Goal: Task Accomplishment & Management: Use online tool/utility

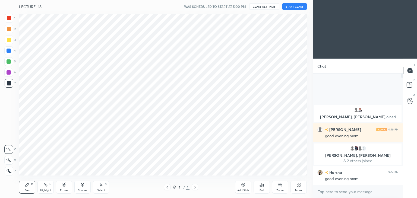
scroll to position [26982, 26855]
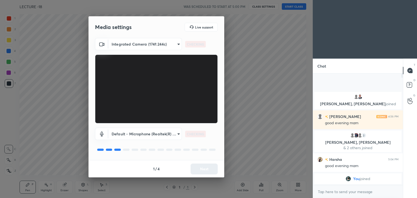
click at [197, 168] on div "1 / 4 Next" at bounding box center [156, 168] width 136 height 17
click at [197, 168] on button "Next" at bounding box center [204, 169] width 27 height 11
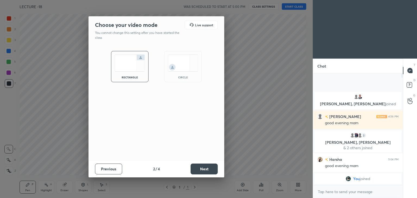
click at [176, 75] on div "circle" at bounding box center [182, 66] width 37 height 31
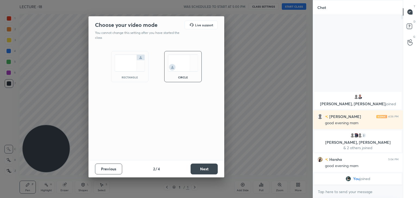
scroll to position [182, 88]
click at [200, 169] on button "Next" at bounding box center [204, 169] width 27 height 11
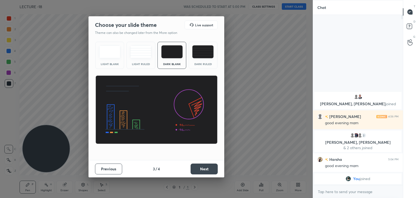
click at [200, 169] on button "Next" at bounding box center [204, 169] width 27 height 11
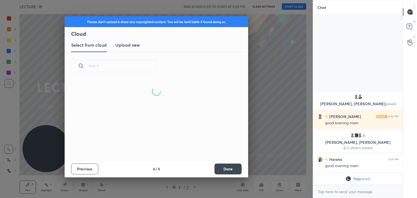
click at [228, 176] on div "Previous 4 / 4 Done" at bounding box center [157, 168] width 184 height 17
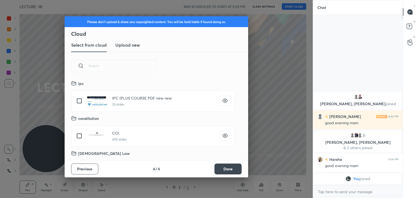
scroll to position [80, 174]
click at [229, 168] on button "Done" at bounding box center [227, 169] width 27 height 11
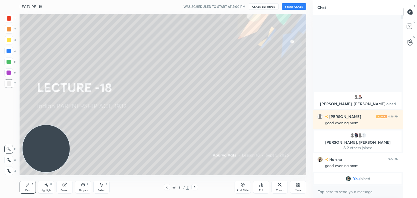
click at [289, 5] on button "START CLASS" at bounding box center [294, 6] width 24 height 7
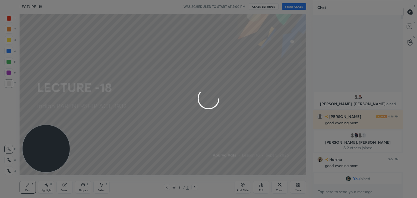
type textarea "x"
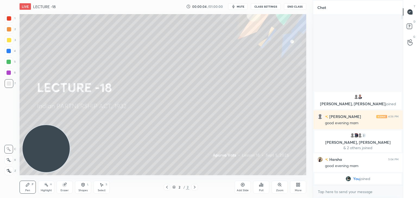
click at [239, 7] on span "mute" at bounding box center [241, 7] width 8 height 4
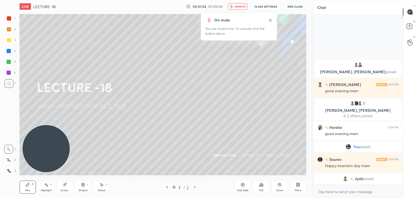
click at [236, 6] on span "unmute" at bounding box center [240, 7] width 12 height 4
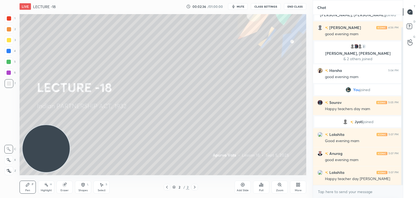
scroll to position [32, 0]
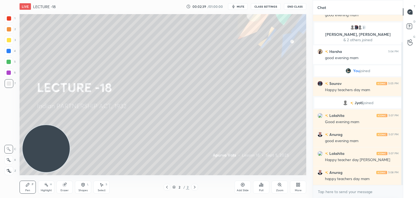
click at [300, 190] on div "More" at bounding box center [298, 190] width 7 height 3
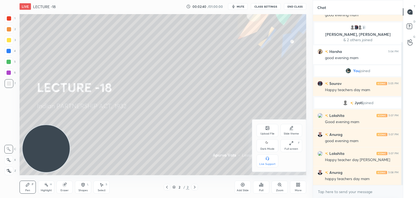
click at [266, 131] on div "Upload File" at bounding box center [268, 130] width 22 height 13
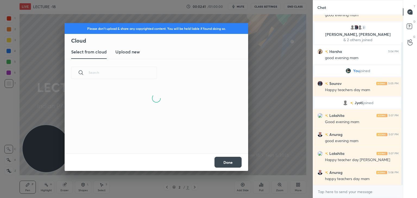
scroll to position [41, 174]
click at [132, 51] on h3 "Upload new" at bounding box center [127, 52] width 24 height 7
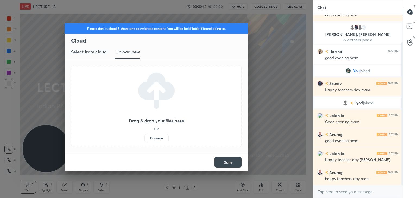
click at [157, 138] on label "Browse" at bounding box center [156, 138] width 24 height 9
click at [144, 138] on input "Browse" at bounding box center [144, 138] width 0 height 9
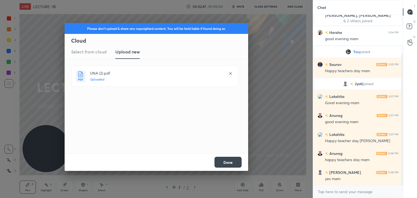
click at [224, 160] on button "Done" at bounding box center [227, 162] width 27 height 11
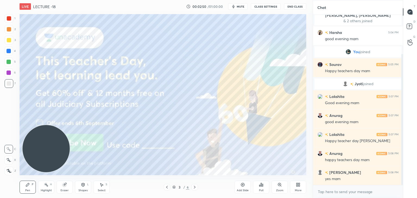
click at [200, 186] on div "3 / 6" at bounding box center [180, 187] width 107 height 7
click at [193, 188] on icon at bounding box center [194, 187] width 4 height 4
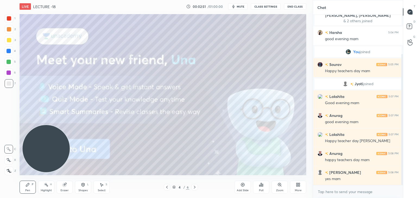
click at [194, 188] on icon at bounding box center [194, 187] width 4 height 4
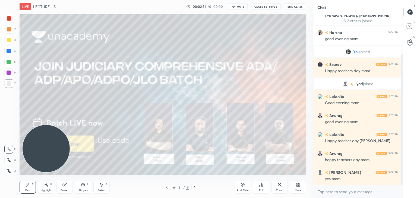
click at [169, 189] on icon at bounding box center [167, 187] width 4 height 4
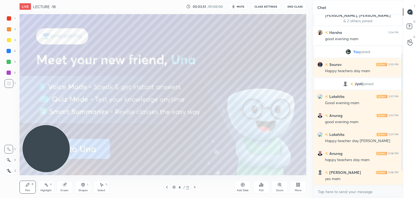
click at [237, 4] on button "mute" at bounding box center [238, 6] width 20 height 7
click at [240, 6] on span "unmute" at bounding box center [240, 7] width 12 height 4
click at [334, 194] on textarea at bounding box center [357, 192] width 81 height 9
type textarea "x"
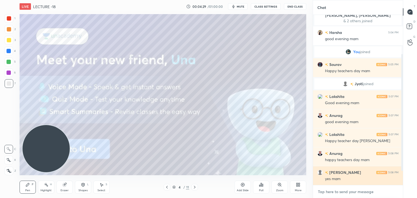
paste textarea "https://t.me/Apurvavatsmam"
type textarea "https://t.me/Apurvavatsmam"
type textarea "x"
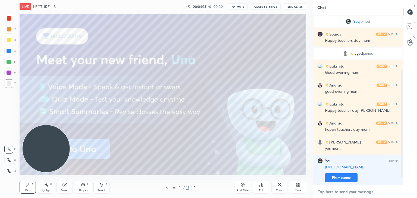
scroll to position [100, 0]
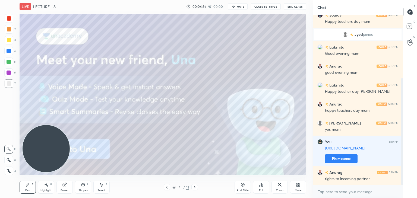
click at [299, 189] on div "More" at bounding box center [298, 187] width 16 height 13
type textarea "x"
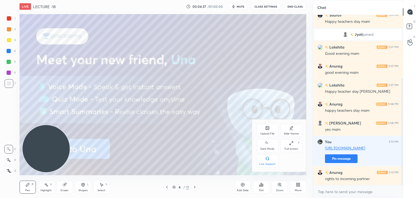
click at [267, 132] on div "Upload File" at bounding box center [268, 130] width 22 height 13
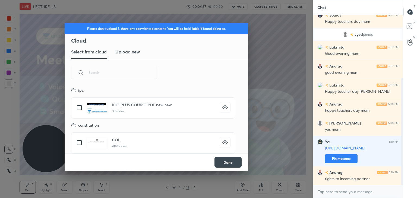
scroll to position [67, 174]
click at [123, 52] on h3 "Upload new" at bounding box center [127, 52] width 24 height 7
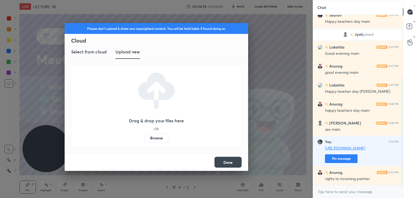
click at [152, 137] on label "Browse" at bounding box center [156, 138] width 24 height 9
click at [144, 137] on input "Browse" at bounding box center [144, 138] width 0 height 9
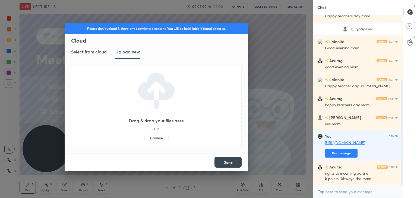
scroll to position [130, 0]
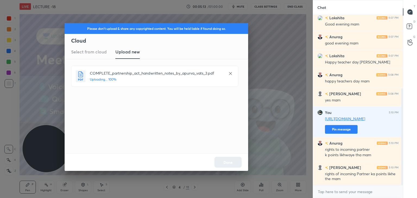
click at [232, 160] on div "Done" at bounding box center [157, 162] width 184 height 17
click at [230, 164] on button "Done" at bounding box center [227, 162] width 27 height 11
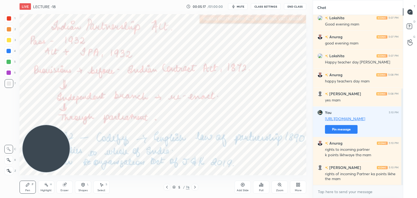
click at [176, 184] on div "5 / 76" at bounding box center [181, 187] width 34 height 7
click at [174, 187] on icon at bounding box center [173, 187] width 3 height 3
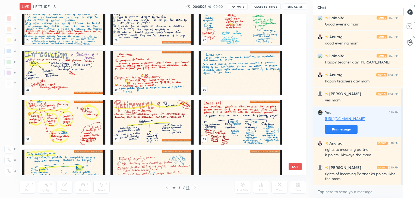
scroll to position [413, 0]
click at [79, 119] on img "grid" at bounding box center [63, 122] width 83 height 44
click at [80, 120] on img "grid" at bounding box center [63, 122] width 83 height 44
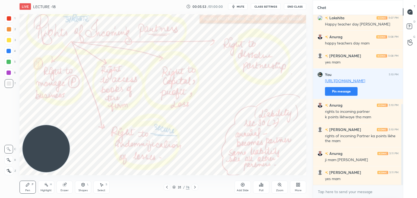
scroll to position [187, 0]
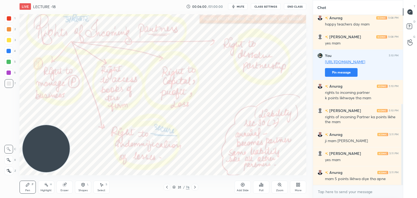
click at [194, 186] on icon at bounding box center [195, 187] width 4 height 4
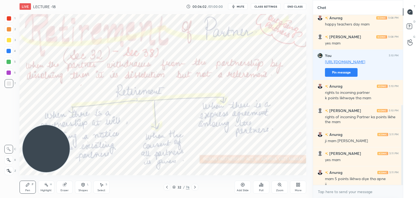
scroll to position [192, 0]
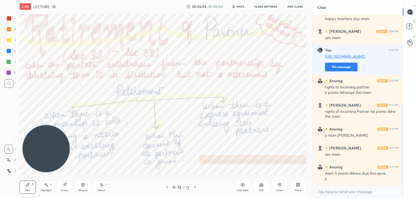
click at [10, 20] on div at bounding box center [9, 18] width 4 height 4
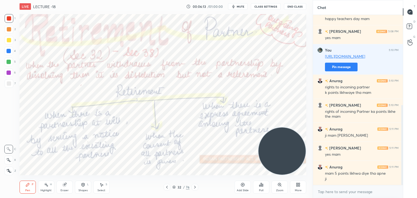
scroll to position [211, 0]
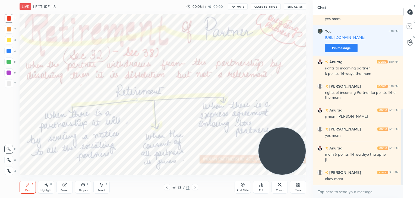
click at [244, 6] on span "mute" at bounding box center [241, 7] width 8 height 4
click at [240, 9] on button "unmute" at bounding box center [238, 6] width 20 height 7
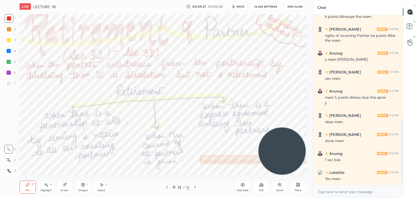
scroll to position [287, 0]
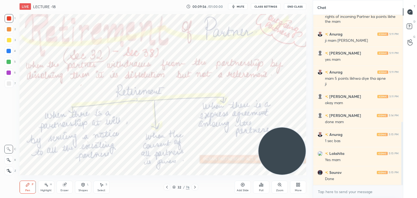
click at [198, 187] on div "32 / 76" at bounding box center [180, 187] width 107 height 7
click at [196, 187] on icon at bounding box center [195, 187] width 4 height 4
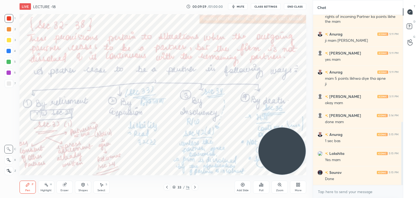
scroll to position [306, 0]
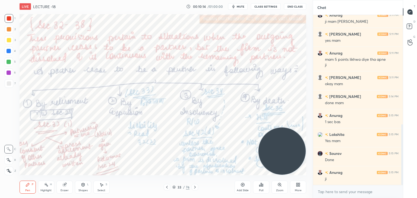
click at [44, 185] on icon at bounding box center [46, 185] width 4 height 4
click at [11, 171] on div at bounding box center [8, 171] width 9 height 9
click at [9, 159] on icon at bounding box center [9, 160] width 4 height 4
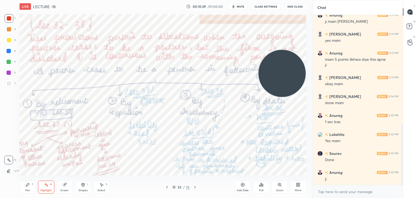
click at [240, 8] on span "mute" at bounding box center [241, 7] width 8 height 4
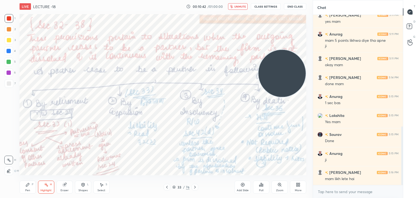
click at [246, 10] on div "LIVE LECTURE -18 00:10:42 / 01:00:00 unmute CLASS SETTINGS End Class" at bounding box center [163, 6] width 287 height 13
click at [233, 5] on icon "button" at bounding box center [231, 6] width 3 height 3
click at [235, 6] on icon "button" at bounding box center [233, 6] width 2 height 3
click at [235, 6] on span "unmute" at bounding box center [240, 7] width 12 height 4
click at [243, 7] on span "mute" at bounding box center [241, 7] width 8 height 4
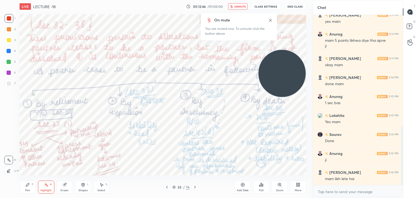
click at [235, 6] on button "unmute" at bounding box center [238, 6] width 20 height 7
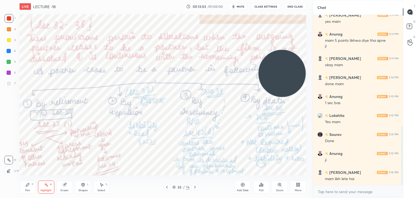
click at [238, 6] on span "mute" at bounding box center [241, 7] width 8 height 4
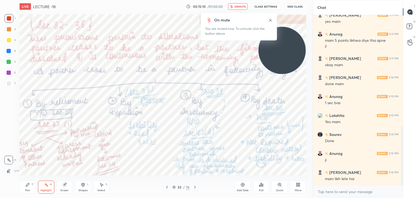
scroll to position [349, 0]
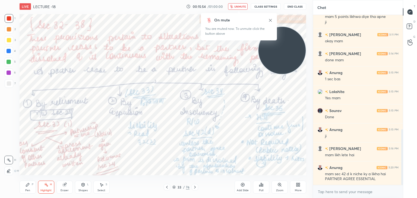
click at [240, 9] on button "unmute" at bounding box center [238, 6] width 20 height 7
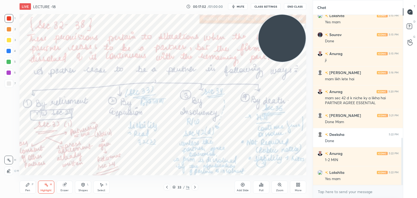
scroll to position [444, 0]
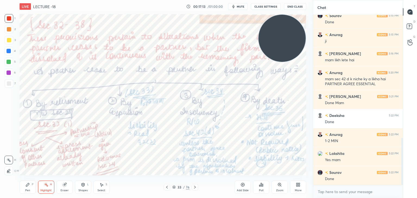
click at [62, 184] on icon at bounding box center [64, 185] width 4 height 4
click at [10, 170] on span "Erase all" at bounding box center [9, 171] width 8 height 4
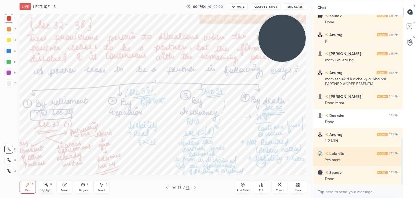
scroll to position [463, 0]
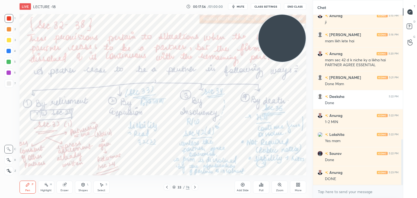
click at [196, 185] on icon at bounding box center [195, 187] width 4 height 4
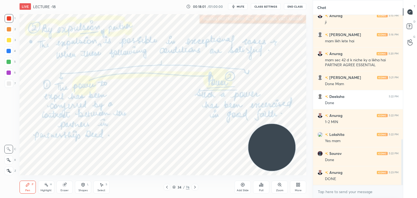
click at [43, 185] on div "Highlight H" at bounding box center [46, 187] width 16 height 13
click at [194, 187] on icon at bounding box center [195, 187] width 4 height 4
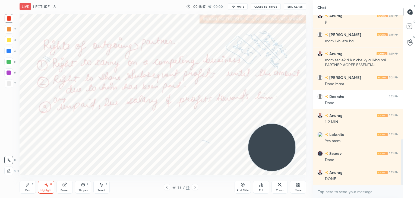
click at [169, 186] on div at bounding box center [167, 187] width 7 height 7
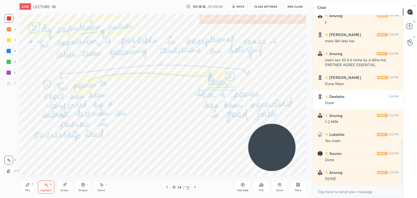
click at [169, 186] on div at bounding box center [167, 187] width 7 height 7
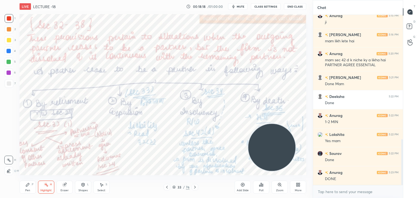
click at [168, 186] on icon at bounding box center [167, 187] width 4 height 4
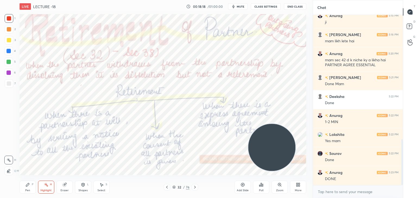
click at [169, 185] on icon at bounding box center [167, 187] width 4 height 4
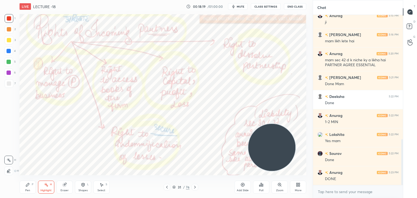
click at [195, 187] on icon at bounding box center [195, 187] width 2 height 3
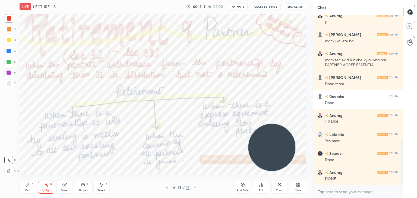
click at [195, 187] on icon at bounding box center [195, 187] width 4 height 4
click at [196, 188] on icon at bounding box center [195, 187] width 4 height 4
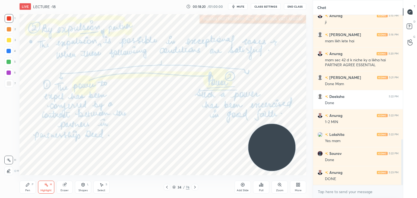
click at [196, 187] on icon at bounding box center [195, 187] width 4 height 4
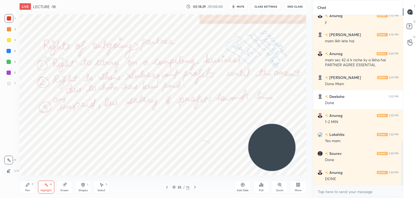
scroll to position [482, 0]
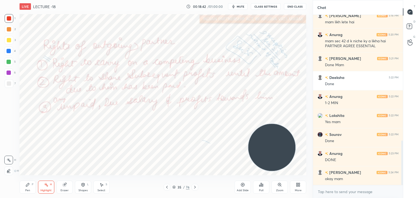
click at [31, 185] on div "Pen P" at bounding box center [28, 187] width 16 height 13
click at [239, 7] on span "mute" at bounding box center [241, 7] width 8 height 4
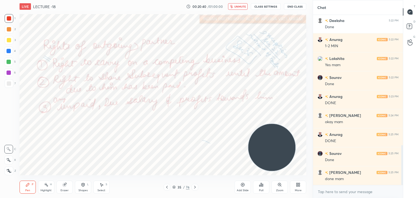
scroll to position [558, 0]
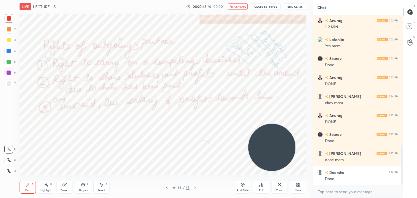
click at [238, 4] on button "unmute" at bounding box center [238, 6] width 20 height 7
click at [197, 186] on icon at bounding box center [195, 187] width 4 height 4
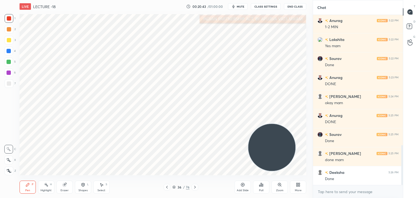
click at [195, 186] on icon at bounding box center [195, 187] width 4 height 4
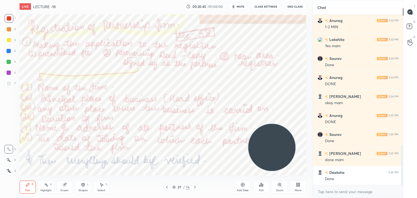
click at [167, 186] on icon at bounding box center [167, 187] width 4 height 4
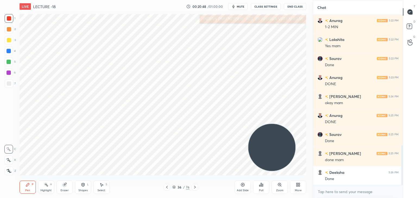
click at [65, 185] on icon at bounding box center [65, 185] width 4 height 4
click at [49, 186] on div "Highlight H" at bounding box center [46, 187] width 16 height 13
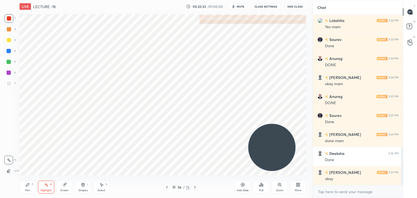
scroll to position [596, 0]
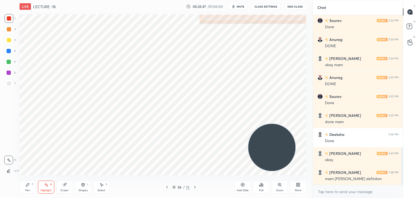
click at [194, 187] on icon at bounding box center [195, 187] width 4 height 4
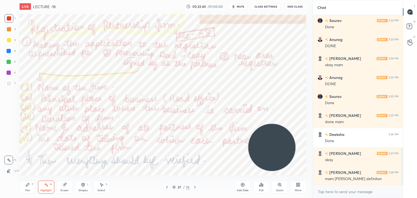
click at [195, 186] on icon at bounding box center [195, 187] width 4 height 4
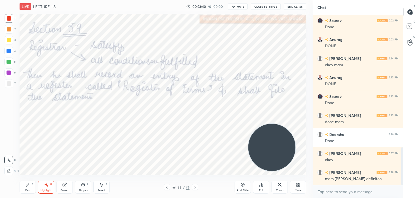
click at [195, 186] on icon at bounding box center [195, 187] width 4 height 4
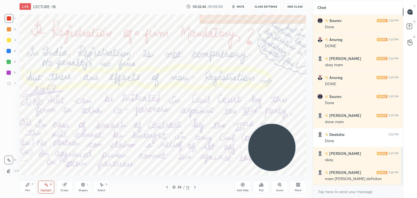
click at [193, 186] on icon at bounding box center [195, 187] width 4 height 4
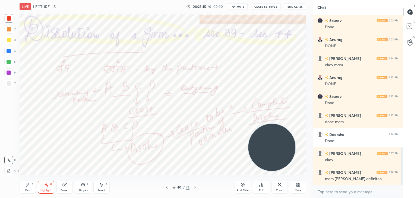
click at [195, 185] on icon at bounding box center [195, 187] width 4 height 4
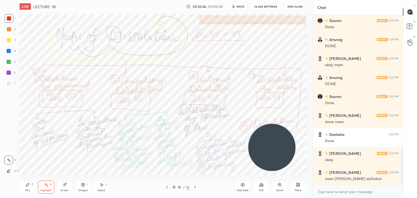
click at [169, 186] on icon at bounding box center [167, 187] width 4 height 4
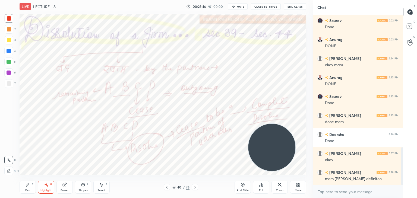
click at [169, 185] on div at bounding box center [167, 187] width 7 height 7
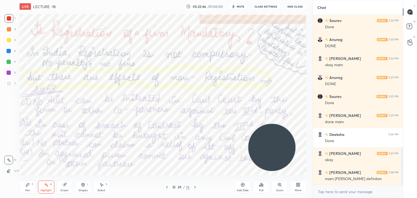
click at [168, 184] on div at bounding box center [167, 187] width 7 height 7
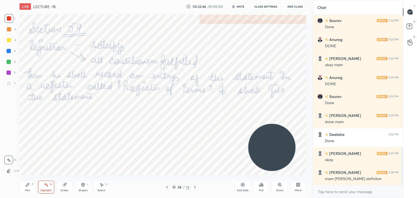
click at [167, 184] on div "Pen P Highlight H Eraser Shapes L Select S 38 / 76 Add Slide Poll Zoom More" at bounding box center [163, 187] width 287 height 22
click at [167, 184] on div at bounding box center [167, 187] width 7 height 7
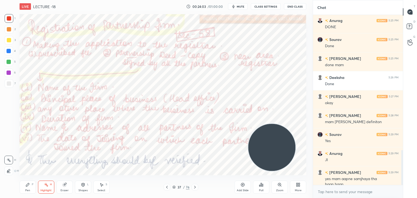
scroll to position [659, 0]
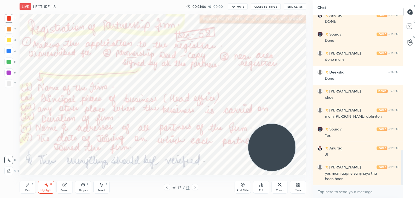
click at [26, 186] on icon at bounding box center [28, 185] width 4 height 4
click at [9, 170] on icon at bounding box center [9, 171] width 5 height 4
click at [44, 184] on icon at bounding box center [46, 185] width 4 height 4
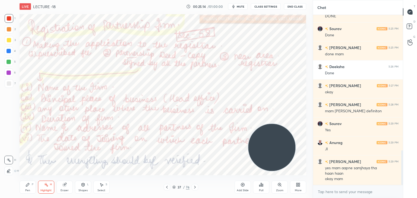
click at [195, 185] on div at bounding box center [195, 187] width 7 height 7
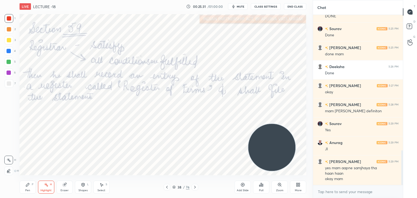
click at [195, 185] on div at bounding box center [195, 187] width 7 height 7
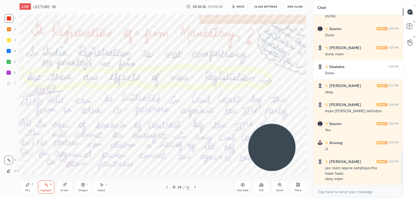
click at [195, 186] on icon at bounding box center [195, 187] width 4 height 4
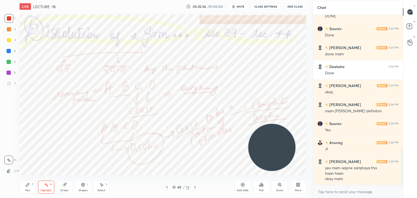
click at [170, 188] on div at bounding box center [167, 187] width 7 height 7
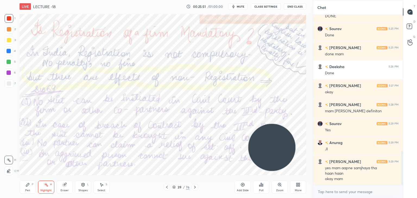
scroll to position [683, 0]
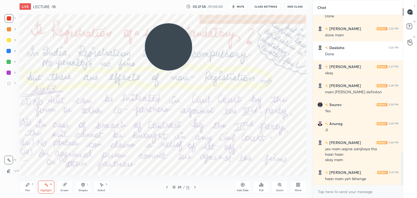
click at [239, 7] on span "mute" at bounding box center [241, 7] width 8 height 4
click at [239, 7] on span "unmute" at bounding box center [240, 7] width 12 height 4
click at [240, 6] on span "mute" at bounding box center [241, 7] width 8 height 4
click at [240, 10] on button "unmute" at bounding box center [238, 6] width 20 height 7
click at [239, 10] on button "unmute" at bounding box center [238, 6] width 20 height 7
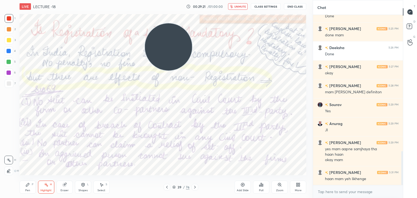
click at [239, 10] on button "unmute" at bounding box center [238, 6] width 20 height 7
click at [238, 9] on button "mute" at bounding box center [238, 6] width 20 height 7
click at [242, 6] on span "unmute" at bounding box center [240, 7] width 12 height 4
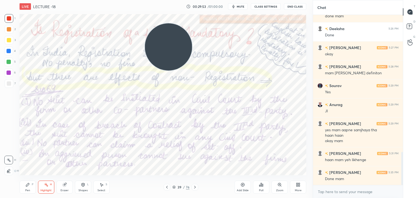
click at [193, 188] on icon at bounding box center [195, 187] width 4 height 4
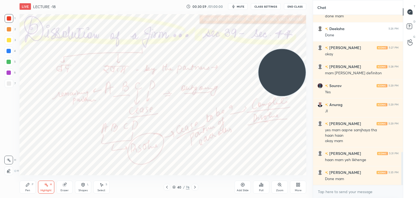
click at [195, 187] on icon at bounding box center [195, 187] width 2 height 3
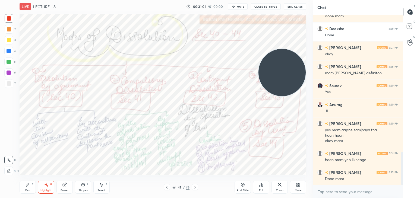
click at [164, 187] on div at bounding box center [167, 187] width 7 height 7
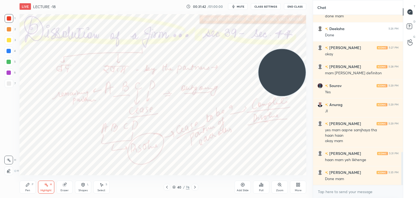
click at [235, 187] on div "Add Slide" at bounding box center [243, 187] width 16 height 13
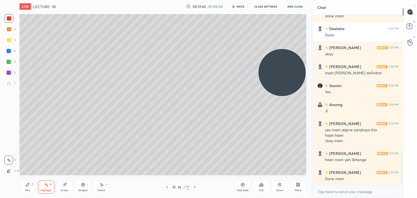
click at [26, 184] on icon at bounding box center [28, 185] width 4 height 4
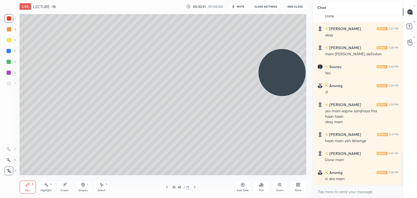
click at [239, 187] on div "Add Slide" at bounding box center [243, 187] width 16 height 13
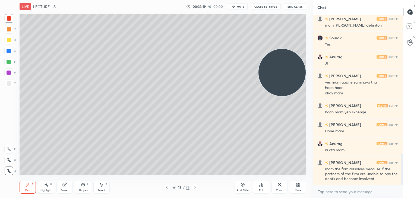
click at [11, 39] on div at bounding box center [9, 40] width 9 height 9
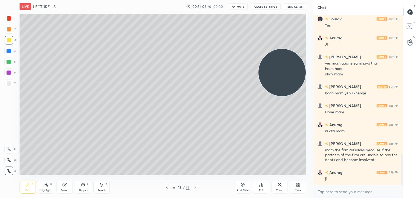
scroll to position [774, 0]
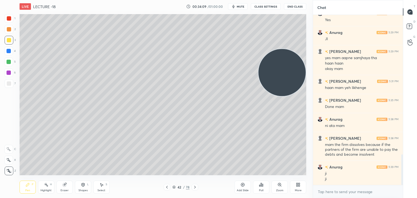
click at [239, 184] on div "Add Slide" at bounding box center [243, 187] width 16 height 13
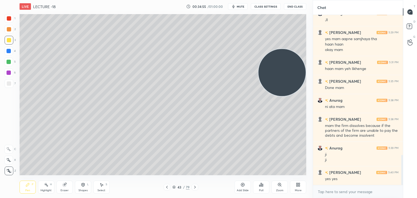
click at [241, 187] on icon at bounding box center [243, 185] width 4 height 4
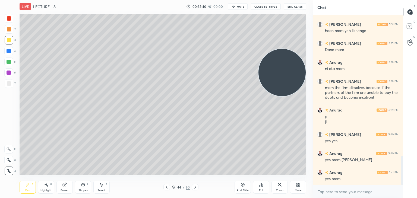
scroll to position [850, 0]
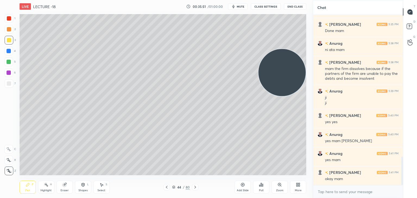
click at [166, 186] on icon at bounding box center [167, 187] width 4 height 4
click at [167, 184] on div at bounding box center [166, 187] width 7 height 7
click at [165, 183] on div "Pen P Highlight H Eraser Shapes L Select S 42 / 80 Add Slide Poll Zoom More" at bounding box center [163, 187] width 287 height 22
click at [166, 186] on icon at bounding box center [167, 187] width 4 height 4
click at [168, 185] on icon at bounding box center [167, 187] width 4 height 4
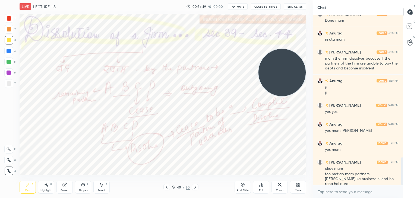
scroll to position [880, 0]
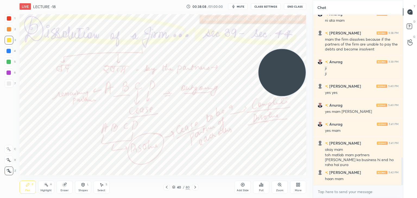
click at [9, 18] on div at bounding box center [9, 18] width 4 height 4
click at [243, 189] on div "Add Slide" at bounding box center [243, 190] width 12 height 3
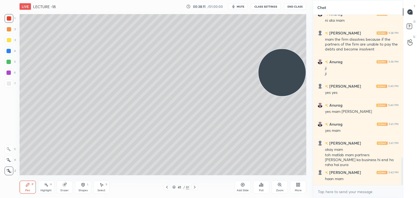
click at [192, 185] on icon at bounding box center [194, 187] width 4 height 4
click at [194, 187] on icon at bounding box center [194, 187] width 4 height 4
click at [195, 186] on icon at bounding box center [194, 187] width 4 height 4
click at [196, 186] on icon at bounding box center [194, 187] width 4 height 4
click at [197, 187] on div at bounding box center [194, 187] width 7 height 7
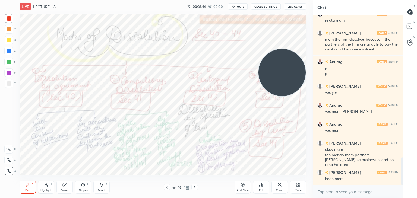
click at [168, 188] on icon at bounding box center [167, 187] width 4 height 4
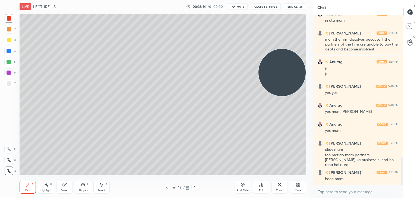
click at [168, 189] on icon at bounding box center [167, 187] width 4 height 4
click at [168, 189] on div at bounding box center [167, 187] width 7 height 7
click at [168, 190] on div at bounding box center [167, 187] width 7 height 7
click at [169, 190] on div at bounding box center [167, 187] width 7 height 7
click at [167, 189] on icon at bounding box center [167, 187] width 2 height 3
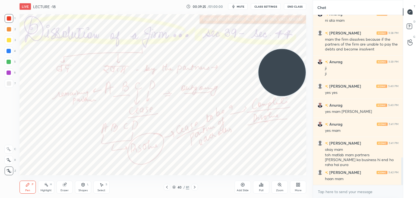
click at [242, 185] on icon at bounding box center [243, 185] width 4 height 4
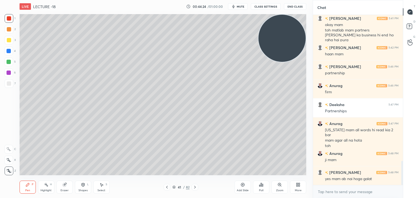
scroll to position [1023, 0]
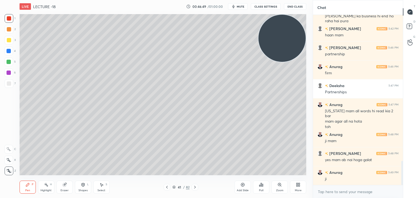
click at [194, 186] on icon at bounding box center [195, 187] width 4 height 4
click at [195, 187] on icon at bounding box center [195, 187] width 4 height 4
click at [197, 186] on icon at bounding box center [195, 187] width 4 height 4
click at [194, 186] on icon at bounding box center [195, 187] width 4 height 4
click at [194, 185] on icon at bounding box center [195, 187] width 4 height 4
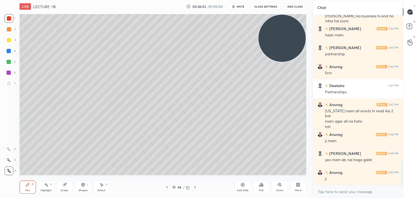
click at [194, 186] on icon at bounding box center [195, 187] width 4 height 4
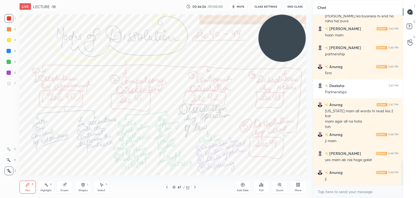
click at [46, 185] on rect at bounding box center [46, 185] width 3 height 3
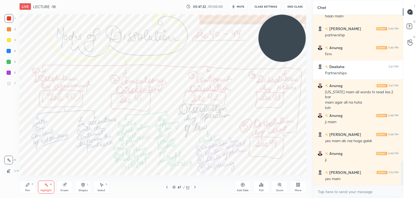
click at [268, 185] on div "Poll" at bounding box center [261, 187] width 16 height 13
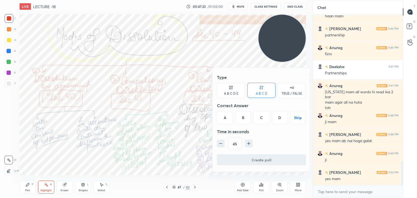
click at [281, 189] on div at bounding box center [208, 99] width 417 height 198
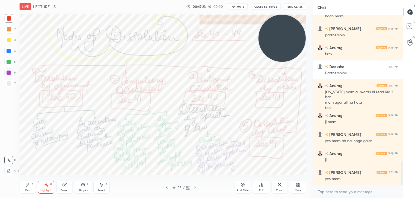
click at [279, 188] on div "Type A B C D E A B C D TRUE / FALSE Correct Answer A B C D Skip Time in seconds…" at bounding box center [208, 99] width 417 height 198
click at [277, 188] on div "Zoom" at bounding box center [279, 187] width 16 height 13
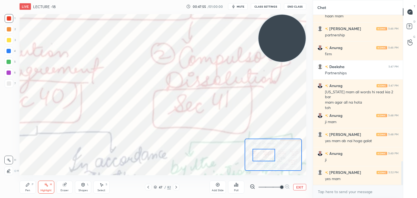
click at [300, 188] on button "EXIT" at bounding box center [299, 187] width 13 height 7
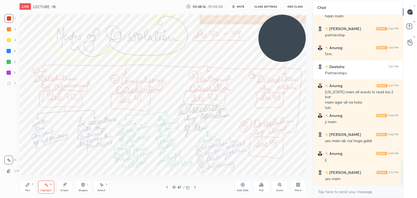
click at [260, 186] on icon at bounding box center [259, 185] width 1 height 1
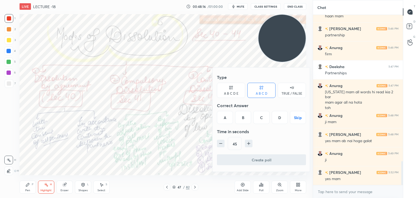
click at [257, 186] on div at bounding box center [208, 99] width 417 height 198
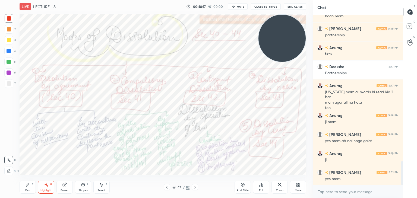
click at [278, 188] on div "Zoom" at bounding box center [279, 187] width 16 height 13
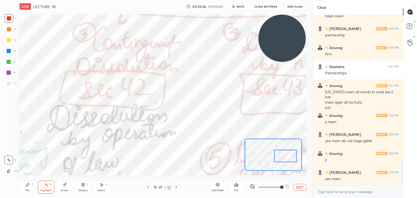
click at [294, 189] on button "EXIT" at bounding box center [299, 187] width 13 height 7
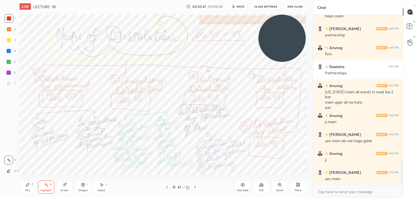
click at [196, 188] on icon at bounding box center [195, 187] width 4 height 4
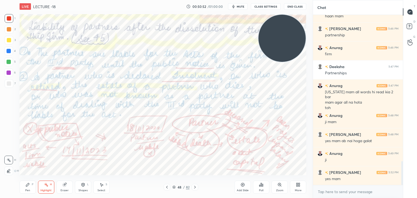
click at [195, 187] on icon at bounding box center [195, 187] width 4 height 4
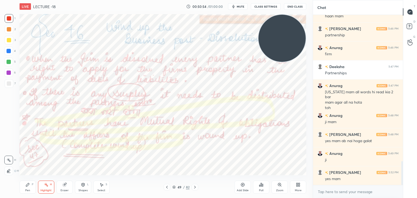
click at [194, 186] on icon at bounding box center [195, 187] width 4 height 4
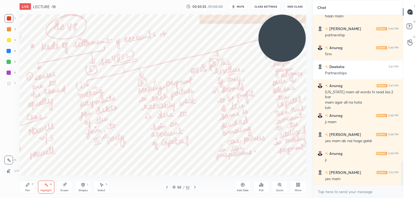
click at [194, 186] on icon at bounding box center [195, 187] width 4 height 4
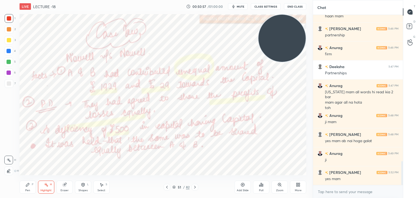
click at [194, 185] on div at bounding box center [195, 187] width 7 height 7
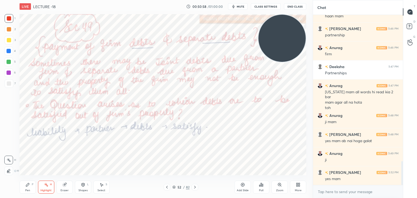
click at [194, 185] on div at bounding box center [195, 187] width 7 height 7
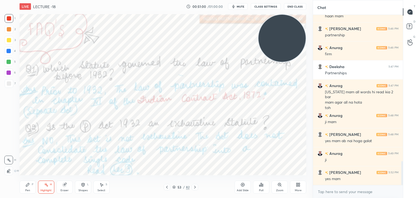
click at [165, 185] on icon at bounding box center [167, 187] width 4 height 4
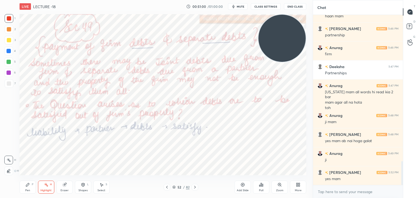
click at [165, 186] on icon at bounding box center [167, 187] width 4 height 4
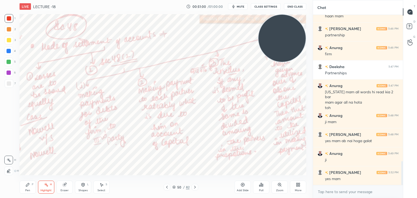
click at [165, 186] on icon at bounding box center [167, 187] width 4 height 4
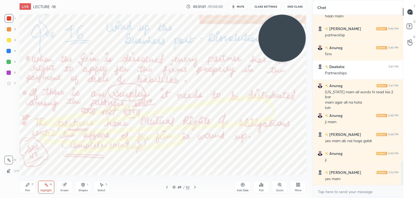
click at [164, 185] on div at bounding box center [167, 187] width 7 height 7
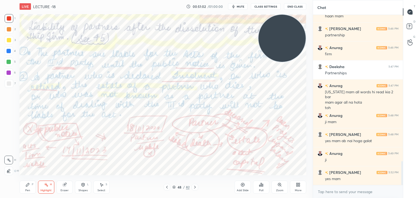
click at [164, 185] on div at bounding box center [167, 187] width 7 height 7
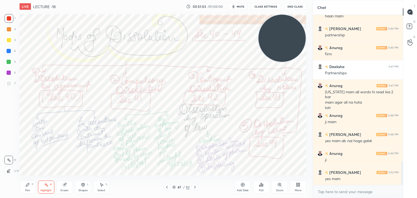
scroll to position [1055, 0]
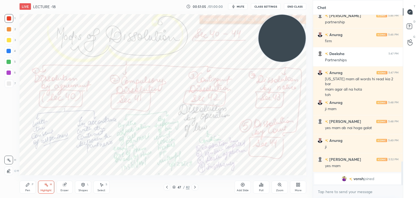
click at [343, 181] on img "grid" at bounding box center [343, 178] width 5 height 5
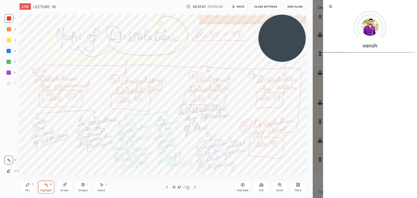
click at [334, 5] on icon at bounding box center [330, 6] width 7 height 7
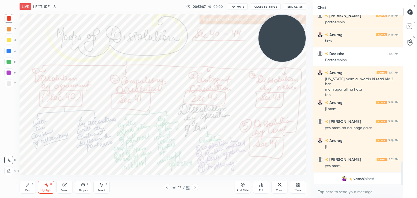
click at [334, 7] on div "vansh" at bounding box center [365, 99] width 104 height 198
click at [334, 8] on div "vansh" at bounding box center [365, 99] width 104 height 198
click at [333, 8] on div "vansh" at bounding box center [365, 99] width 104 height 198
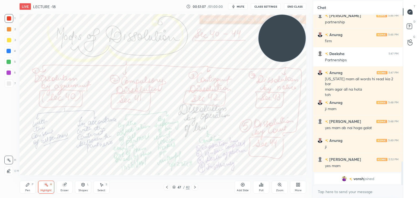
click at [333, 8] on div "vansh" at bounding box center [365, 99] width 104 height 198
click at [332, 8] on div "vansh" at bounding box center [365, 99] width 104 height 198
click at [241, 9] on button "mute" at bounding box center [238, 6] width 20 height 7
click at [237, 2] on div "LIVE LECTURE -18 00:52:43 / 01:00:00 unmute CLASS SETTINGS End Class" at bounding box center [163, 6] width 287 height 13
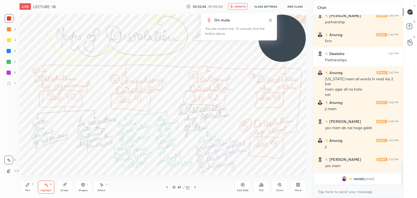
click at [241, 5] on button "unmute" at bounding box center [238, 6] width 20 height 7
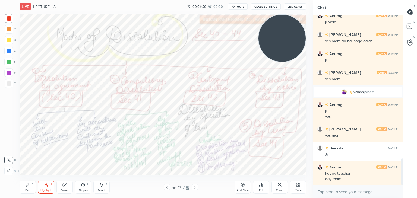
scroll to position [924, 0]
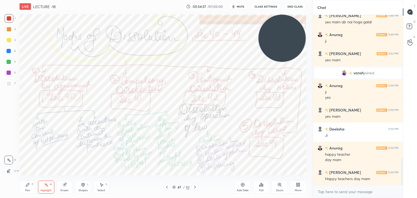
click at [234, 6] on icon "button" at bounding box center [233, 6] width 4 height 4
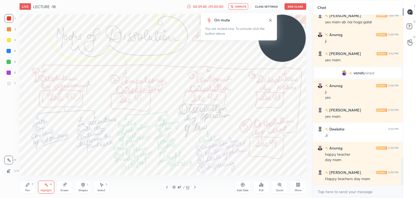
click at [229, 3] on button "unmute" at bounding box center [239, 6] width 20 height 7
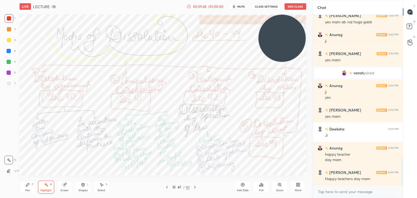
click at [236, 8] on icon "button" at bounding box center [234, 6] width 4 height 4
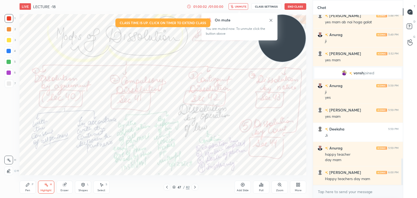
click at [298, 5] on button "End Class" at bounding box center [295, 6] width 22 height 7
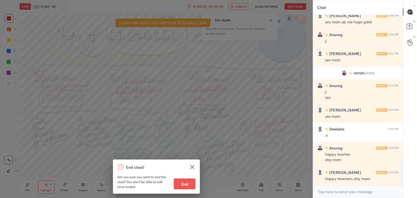
click at [185, 181] on button "End" at bounding box center [185, 184] width 22 height 11
type textarea "x"
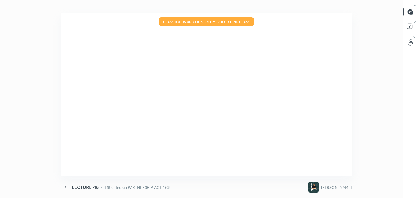
scroll to position [910, 0]
